Goal: Entertainment & Leisure: Consume media (video, audio)

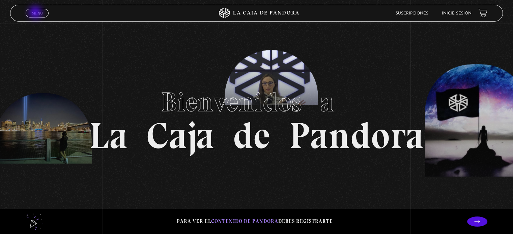
click at [36, 13] on span "Menu" at bounding box center [37, 13] width 11 height 4
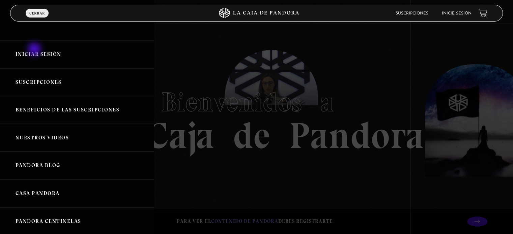
click at [35, 50] on link "Iniciar Sesión" at bounding box center [77, 54] width 154 height 28
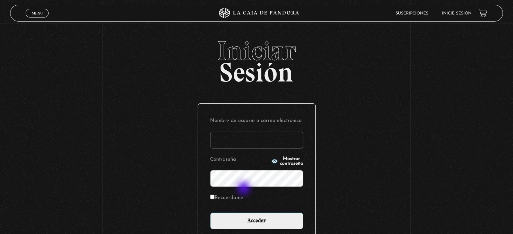
type input "[PERSON_NAME][EMAIL_ADDRESS][PERSON_NAME][DOMAIN_NAME]"
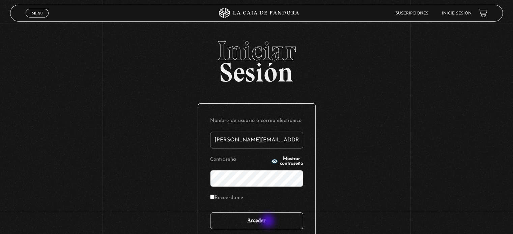
click at [268, 222] on input "Acceder" at bounding box center [256, 221] width 93 height 17
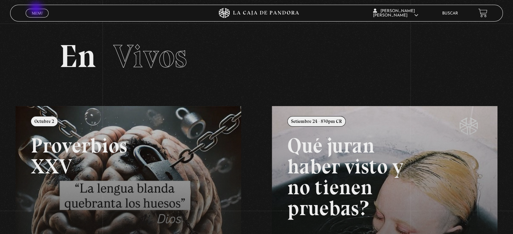
click at [37, 9] on link "Menu Cerrar" at bounding box center [37, 13] width 23 height 9
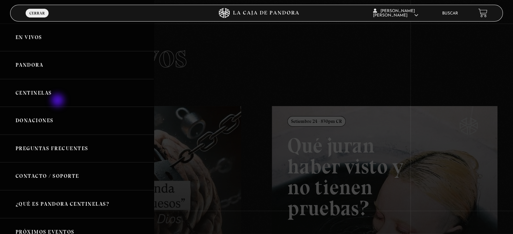
click at [58, 101] on link "Centinelas" at bounding box center [77, 93] width 154 height 28
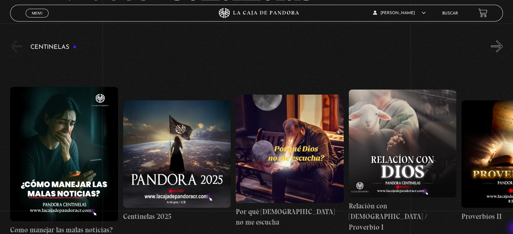
scroll to position [67, 0]
click at [509, 48] on div "Centinelas" at bounding box center [261, 152] width 503 height 226
click at [502, 43] on button "»" at bounding box center [497, 46] width 12 height 12
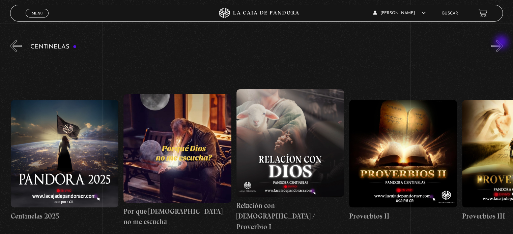
click at [502, 43] on button "»" at bounding box center [497, 46] width 12 height 12
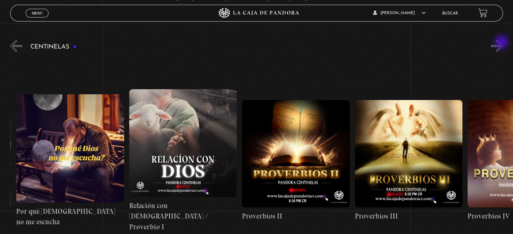
click at [502, 43] on button "»" at bounding box center [497, 46] width 12 height 12
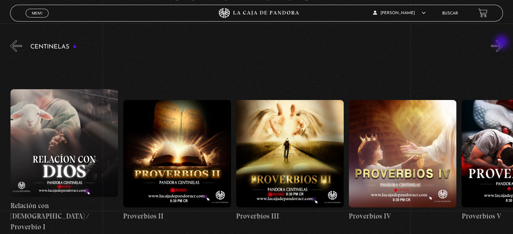
click at [502, 43] on button "»" at bounding box center [497, 46] width 12 height 12
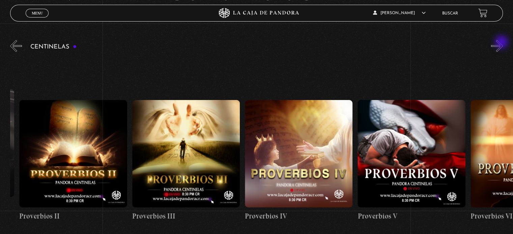
click at [502, 43] on button "»" at bounding box center [497, 46] width 12 height 12
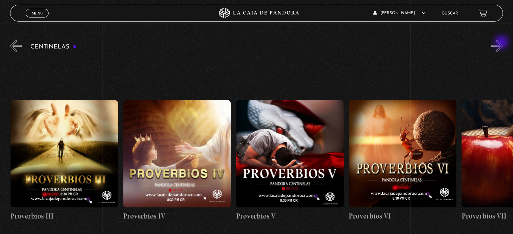
click at [502, 43] on button "»" at bounding box center [497, 46] width 12 height 12
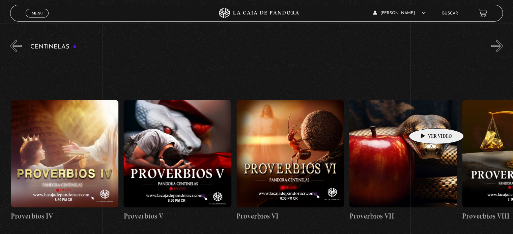
scroll to position [0, 677]
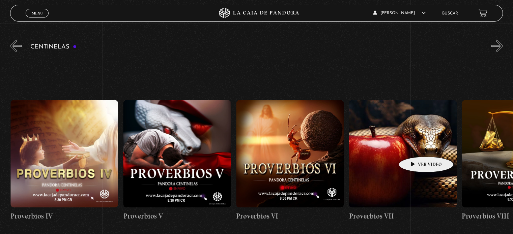
click at [415, 147] on figure at bounding box center [403, 154] width 108 height 108
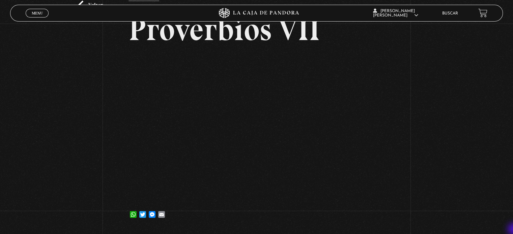
scroll to position [54, 0]
